Goal: Find specific page/section: Find specific page/section

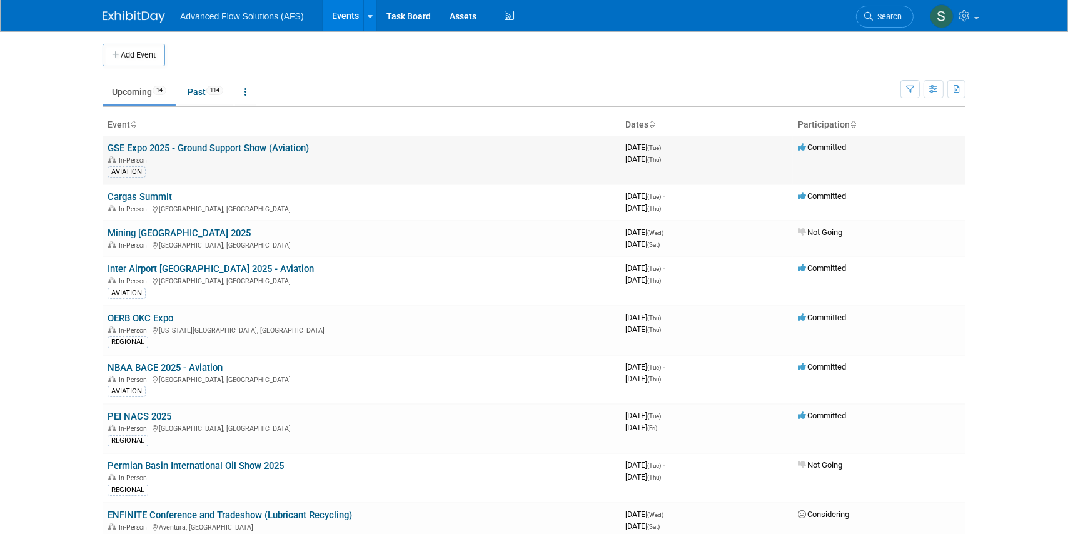
click at [147, 149] on link "GSE Expo 2025 - Ground Support Show (Aviation)" at bounding box center [208, 148] width 201 height 11
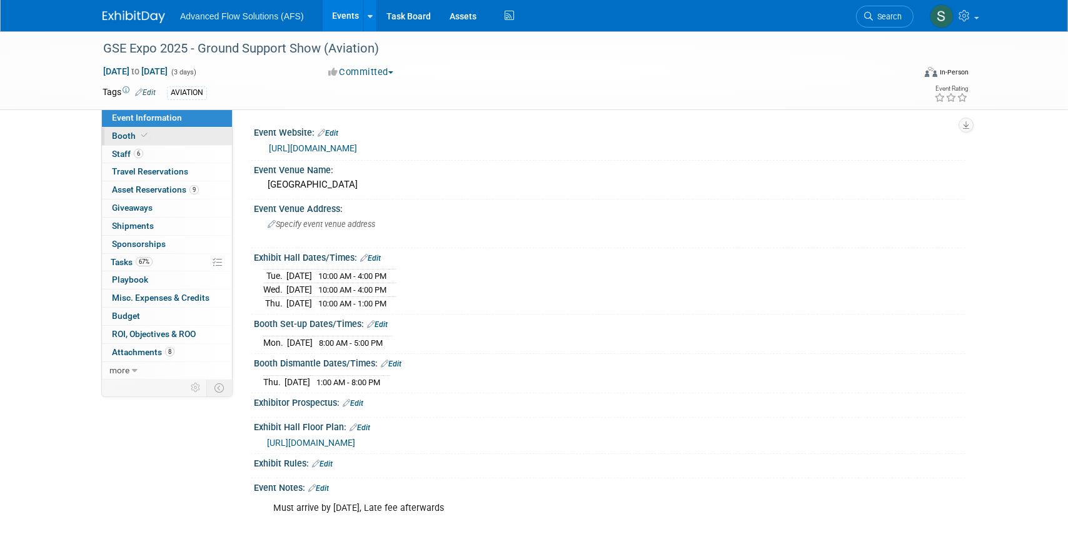
click at [125, 137] on span "Booth" at bounding box center [131, 136] width 38 height 10
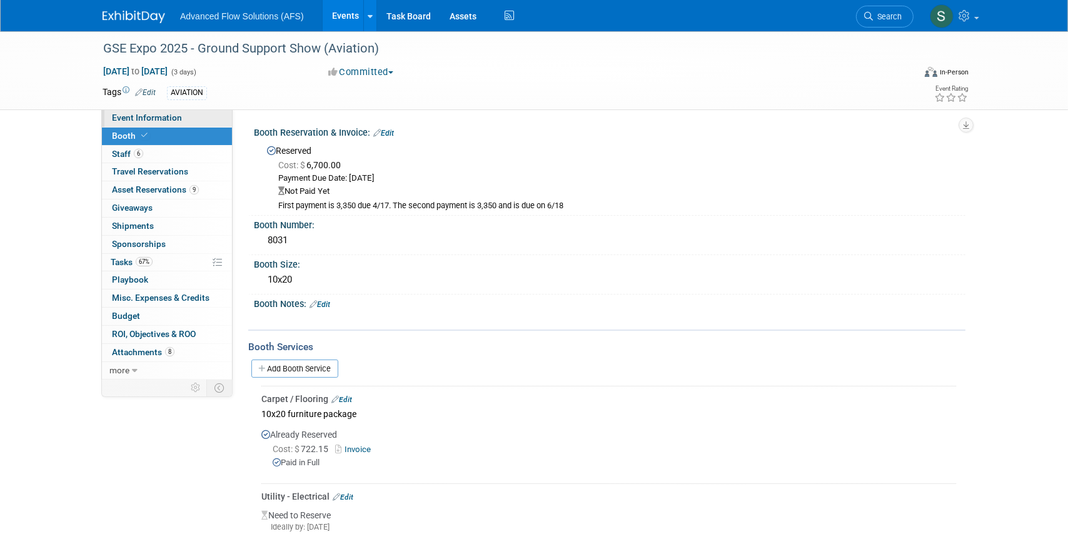
click at [146, 118] on span "Event Information" at bounding box center [147, 118] width 70 height 10
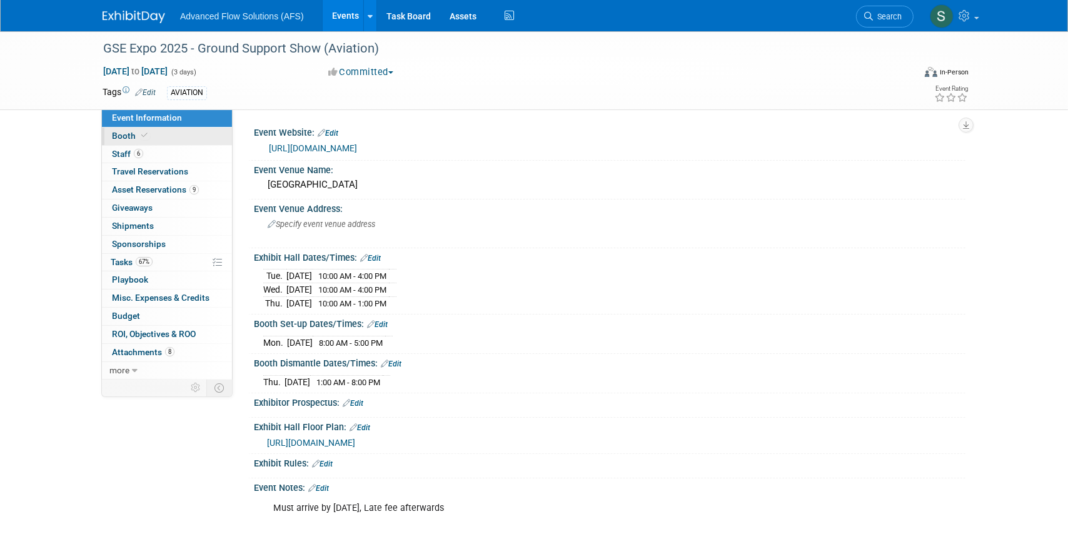
click at [126, 138] on span "Booth" at bounding box center [131, 136] width 38 height 10
